Goal: Information Seeking & Learning: Learn about a topic

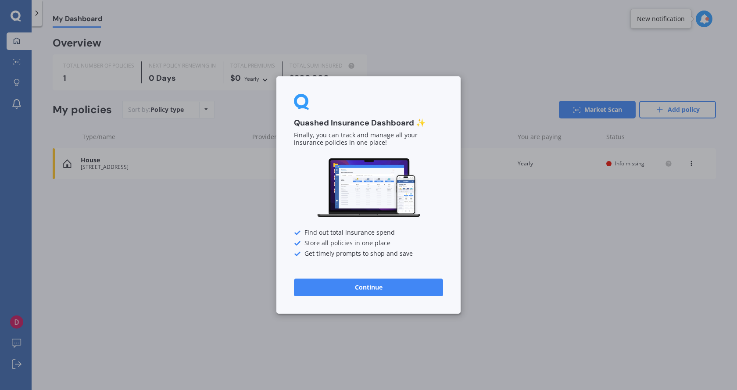
click at [404, 284] on button "Continue" at bounding box center [368, 288] width 149 height 18
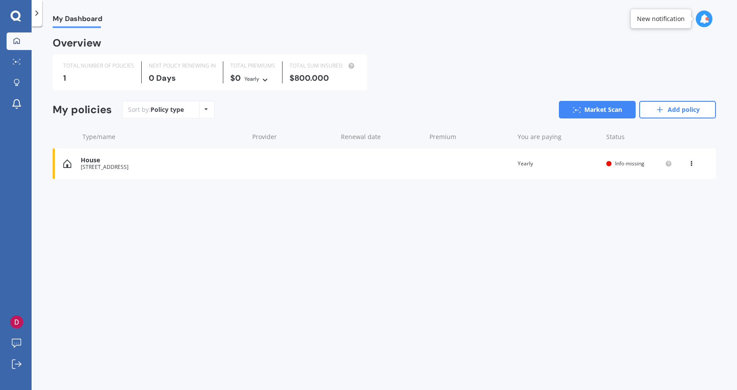
click at [218, 164] on div "House" at bounding box center [163, 160] width 164 height 7
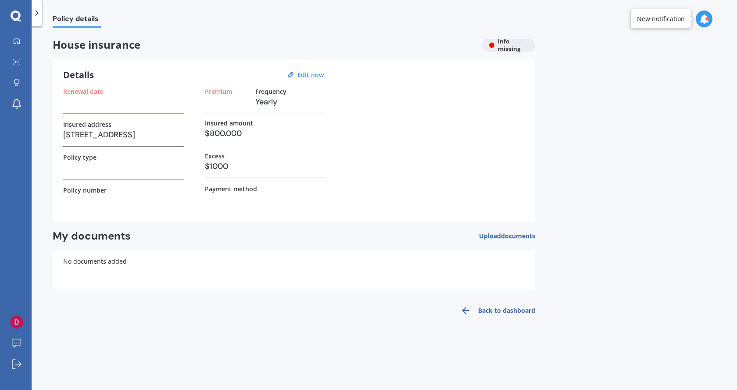
click at [478, 315] on link "Back to dashboard" at bounding box center [496, 310] width 80 height 21
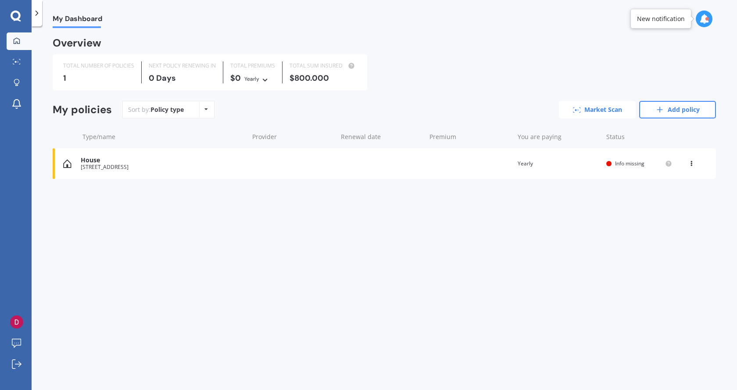
click at [594, 110] on link "Market Scan" at bounding box center [597, 110] width 77 height 18
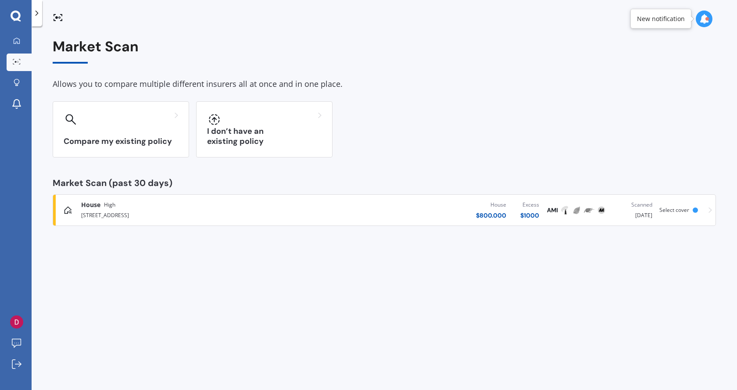
click at [450, 214] on div "House $ 800.000 Excess $ 1000" at bounding box center [425, 210] width 241 height 26
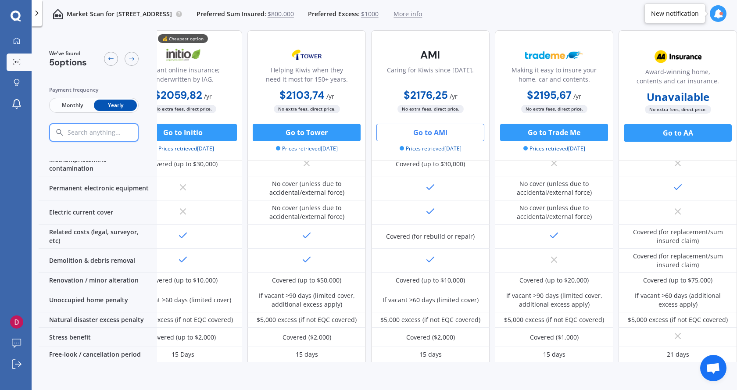
scroll to position [285, 0]
